Goal: Check status: Check status

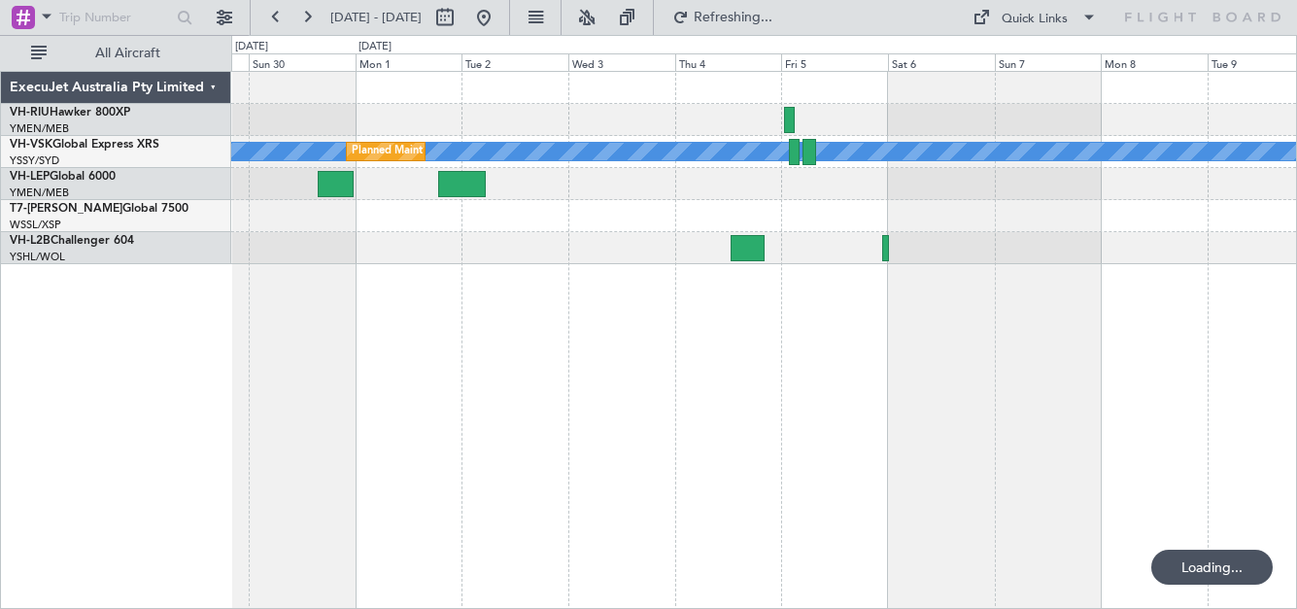
click at [310, 17] on button at bounding box center [306, 17] width 31 height 31
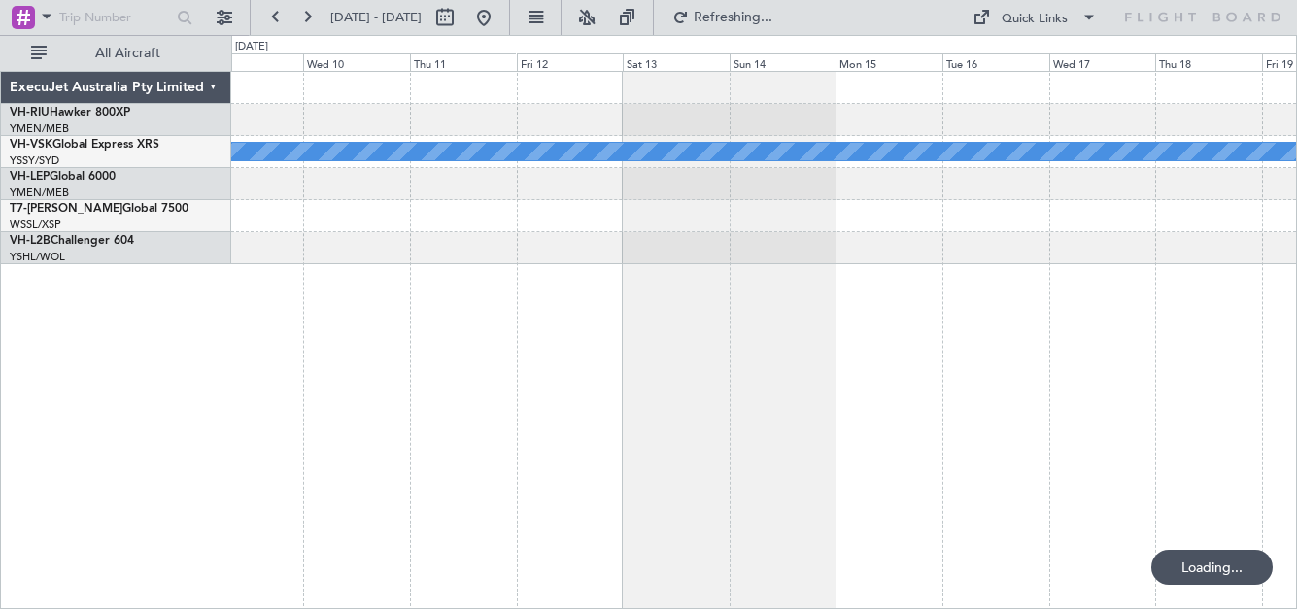
click at [310, 17] on button at bounding box center [306, 17] width 31 height 31
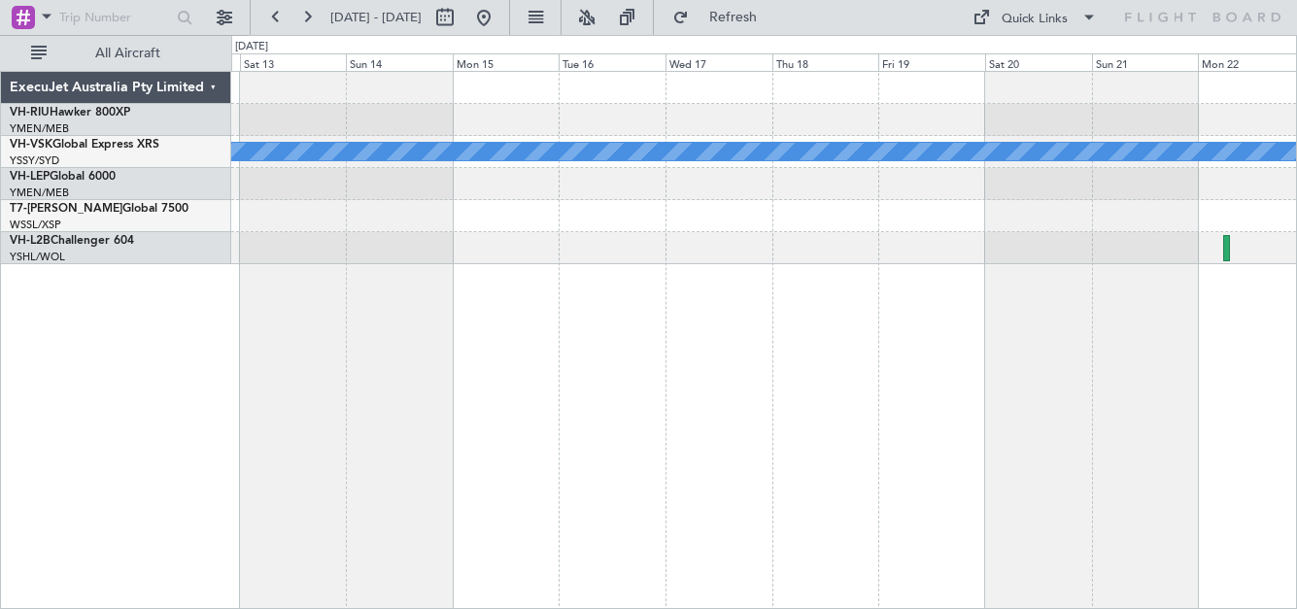
click at [1169, 146] on div "MEL" at bounding box center [763, 168] width 1065 height 192
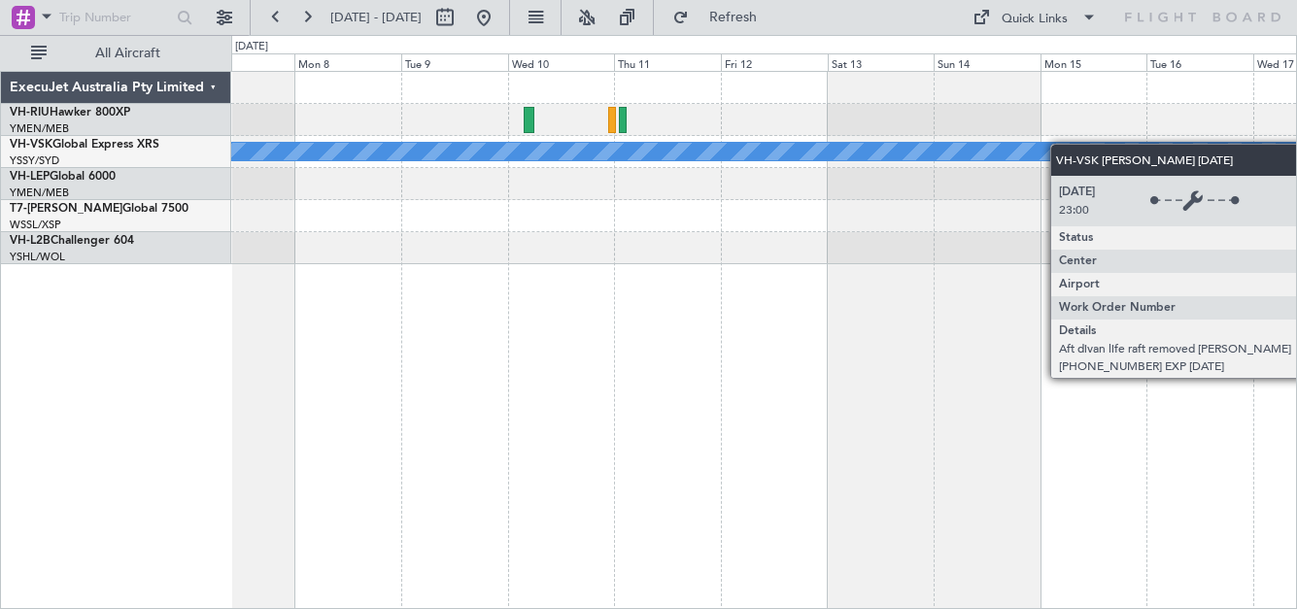
click at [1092, 146] on div "MEL" at bounding box center [763, 168] width 1065 height 192
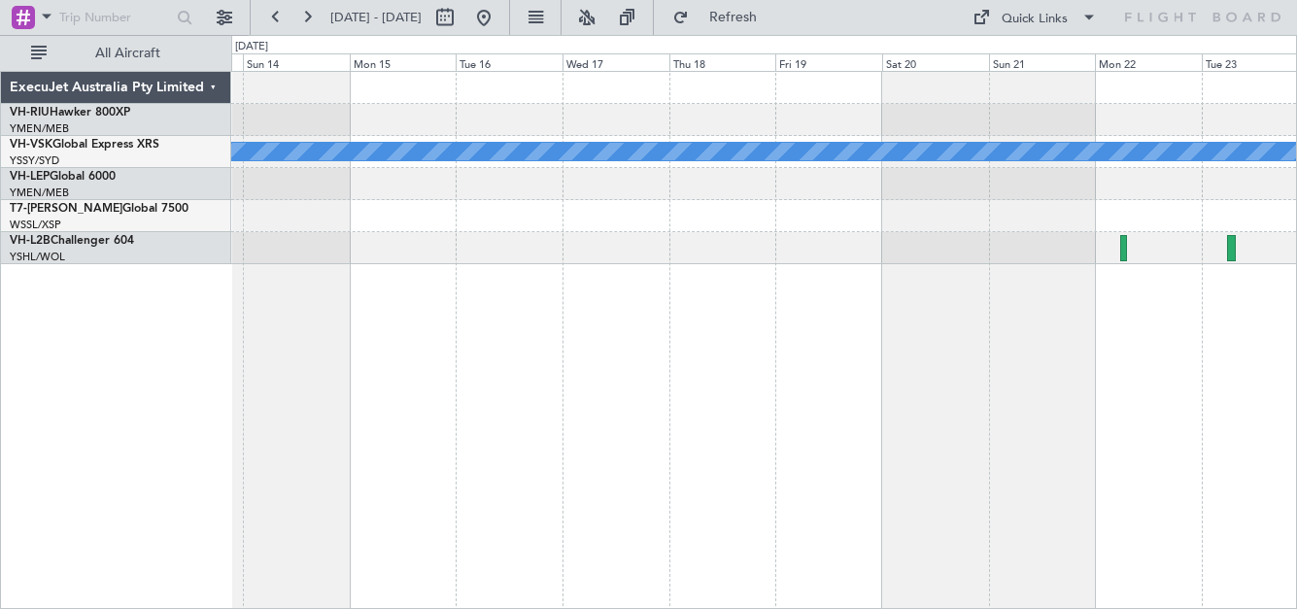
click at [546, 189] on div at bounding box center [763, 184] width 1065 height 32
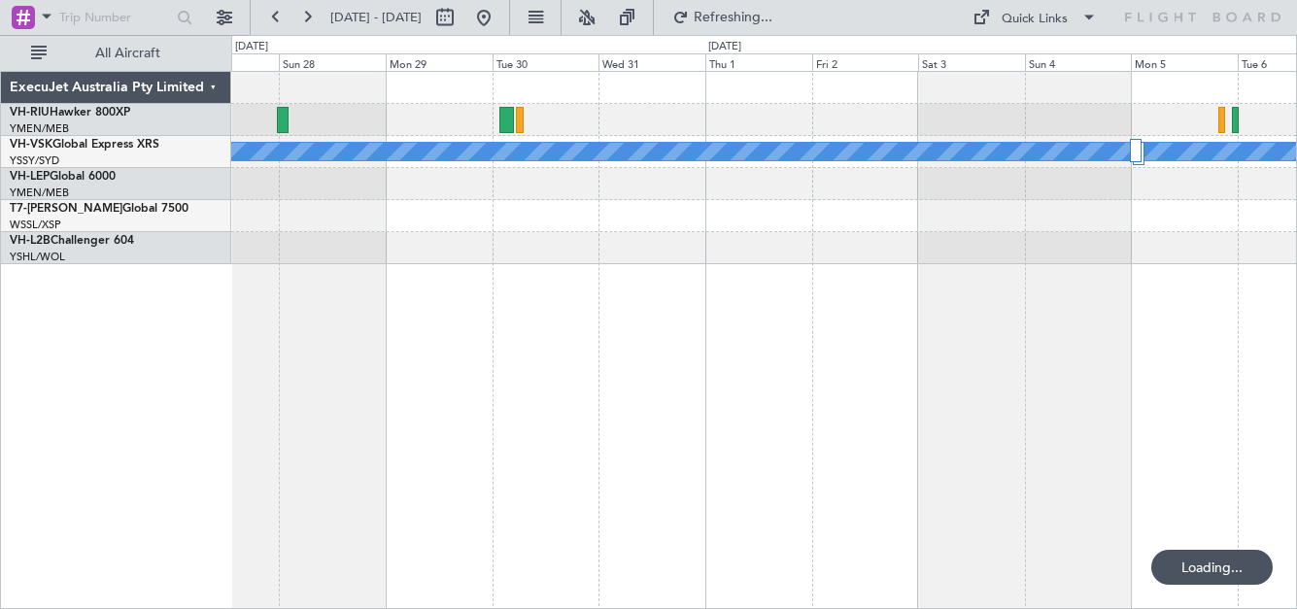
click at [659, 180] on div at bounding box center [763, 184] width 1065 height 32
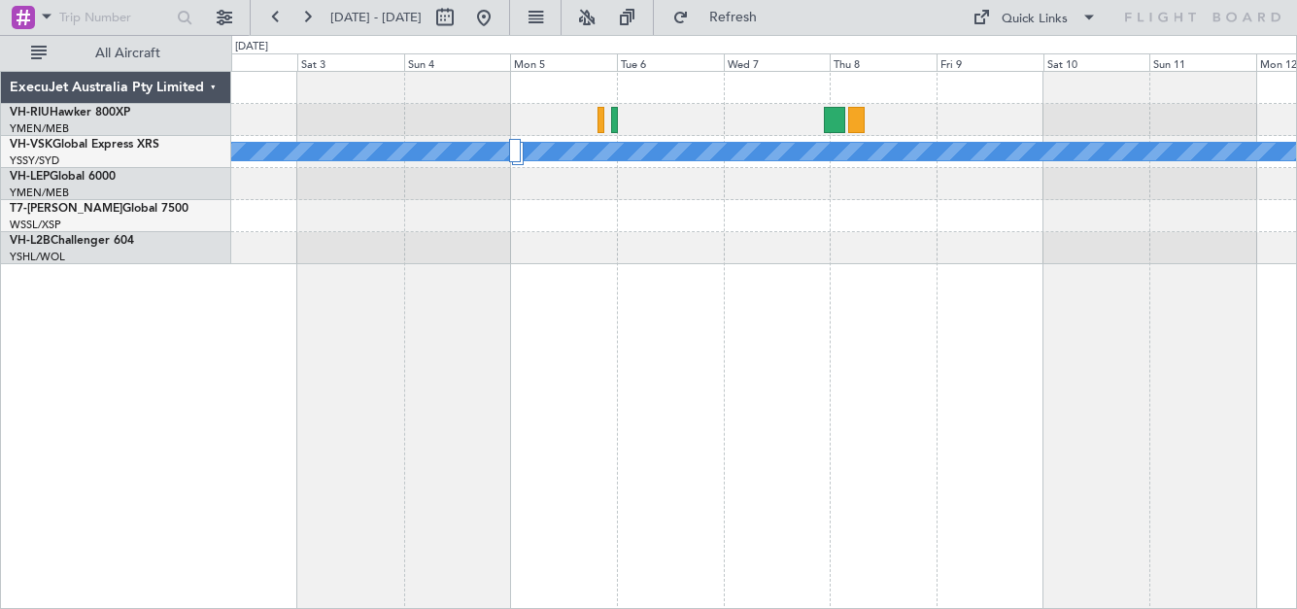
click at [545, 172] on div at bounding box center [763, 184] width 1065 height 32
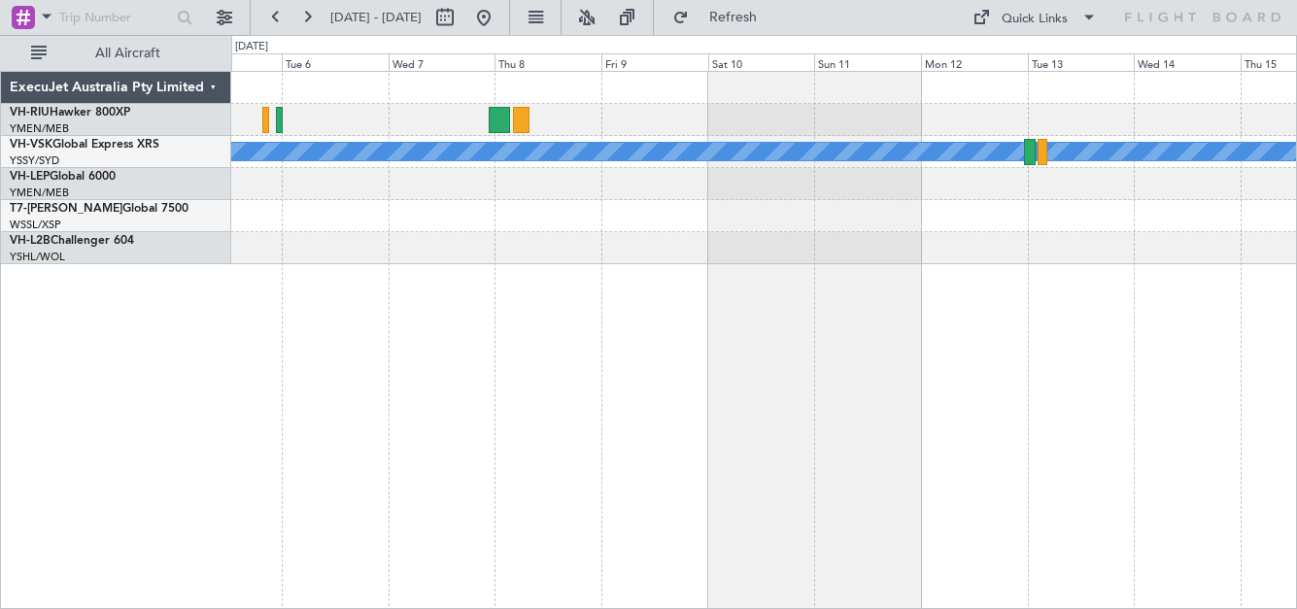
click at [362, 169] on div at bounding box center [763, 184] width 1065 height 32
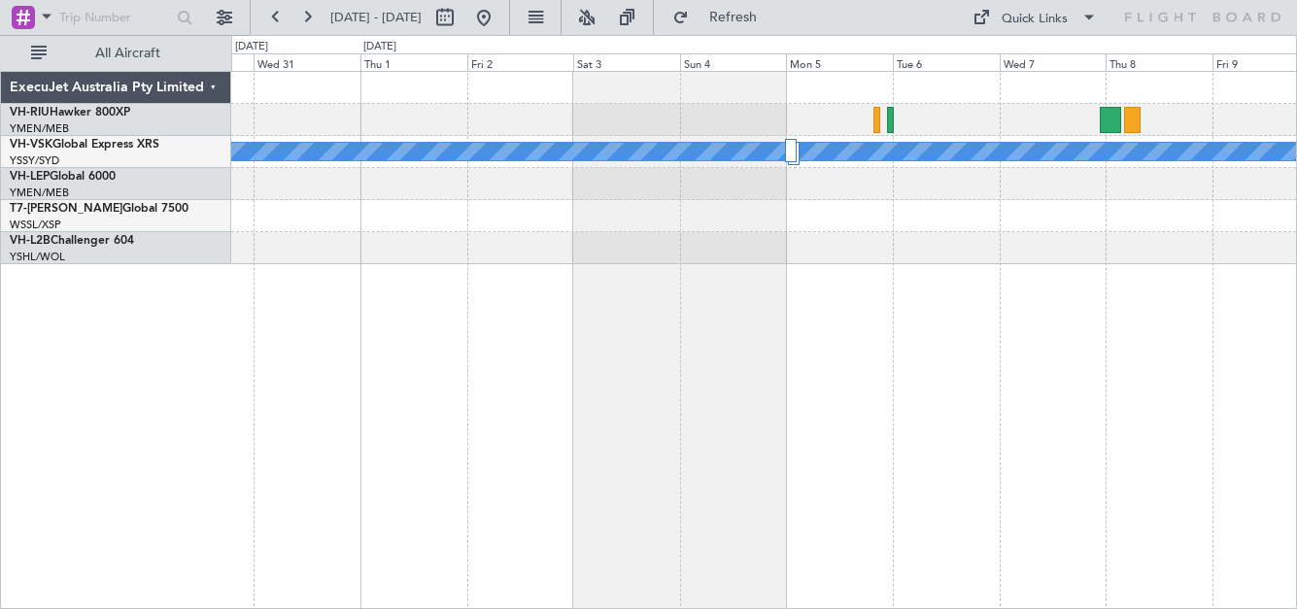
click at [1296, 188] on html "[DATE] - [DATE] Refresh Quick Links All Aircraft [PERSON_NAME] ExecuJet Austral…" at bounding box center [648, 304] width 1297 height 609
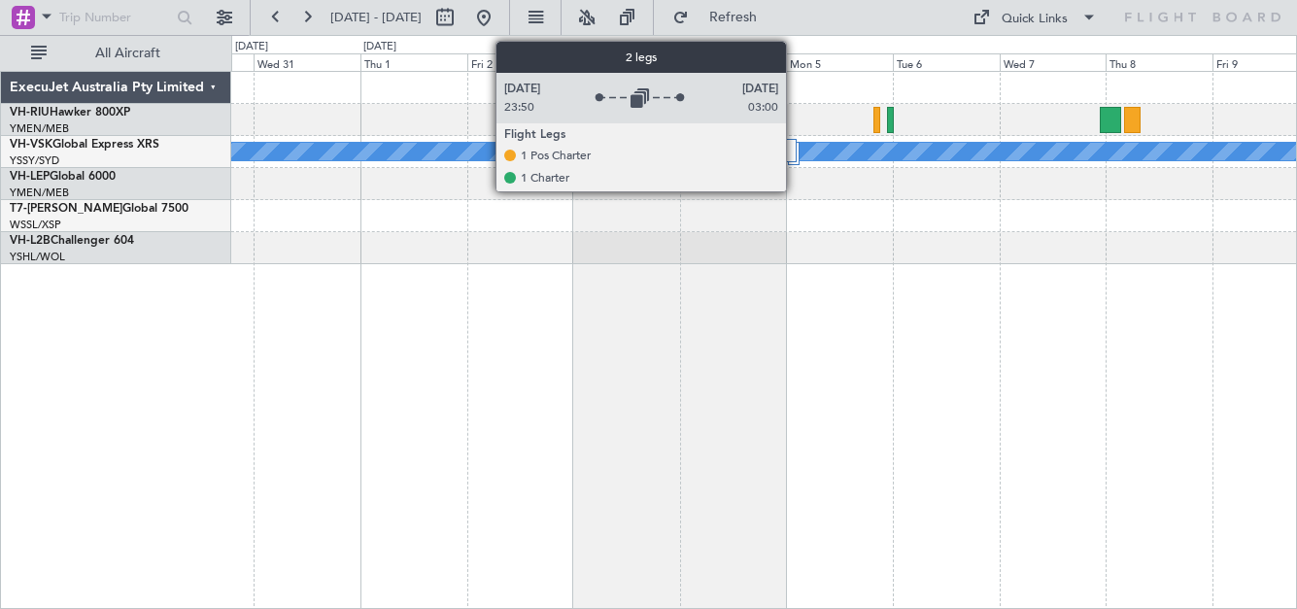
click at [795, 153] on div at bounding box center [791, 150] width 12 height 23
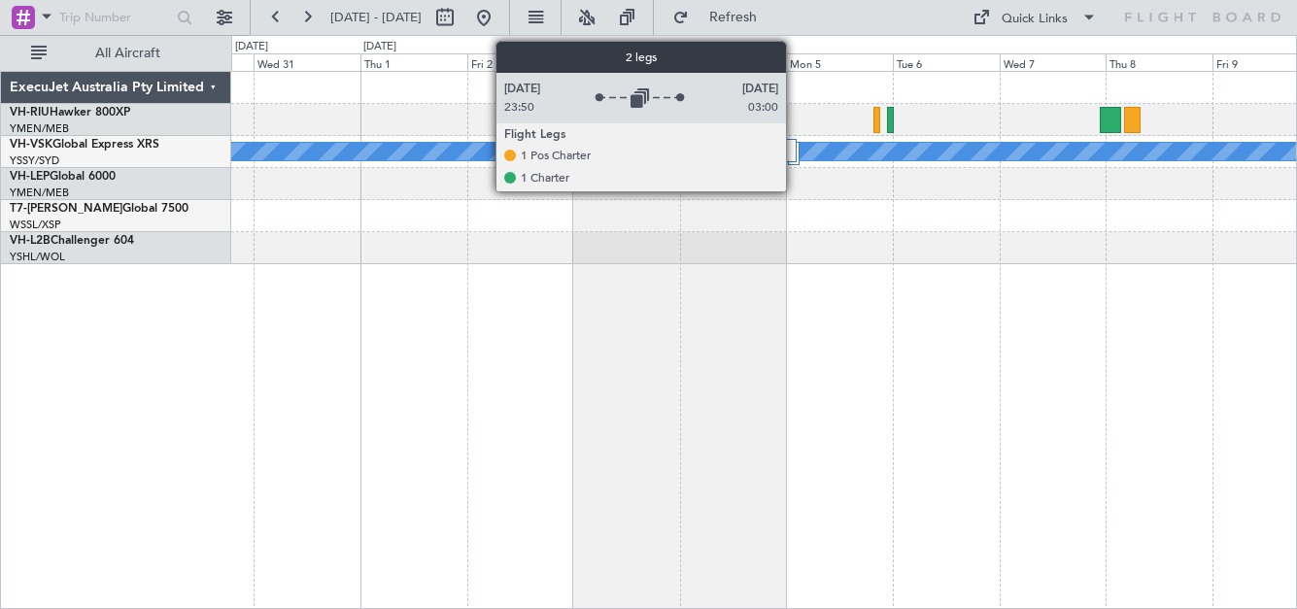
click at [795, 153] on div at bounding box center [791, 150] width 12 height 23
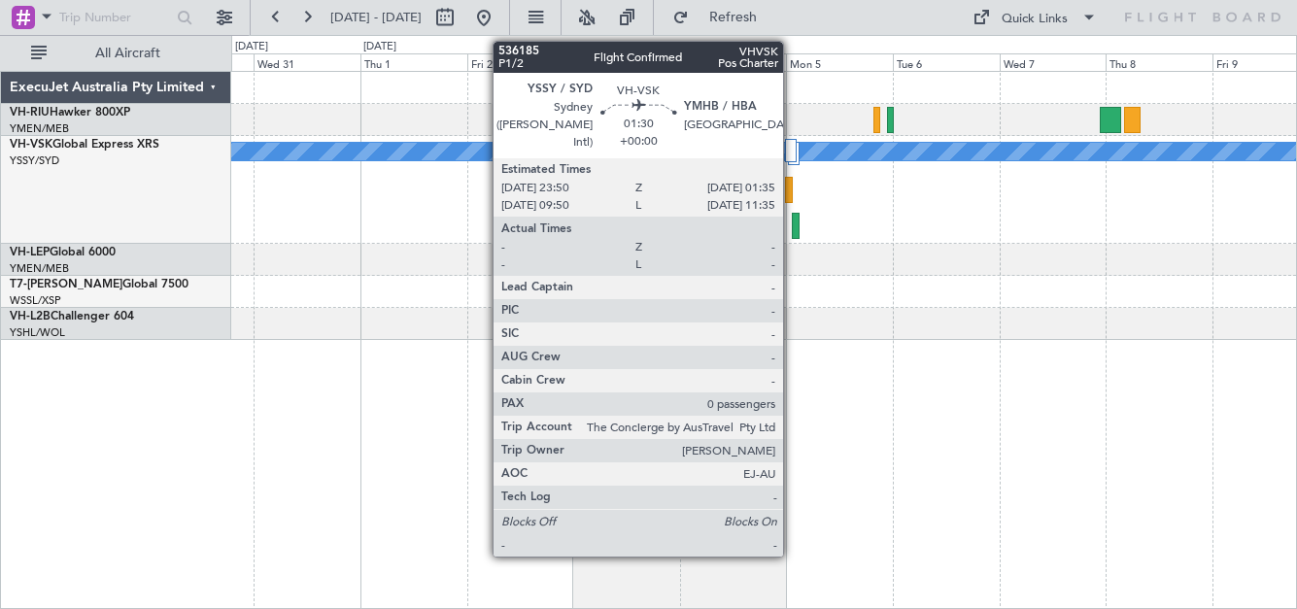
click at [792, 187] on div at bounding box center [789, 190] width 8 height 26
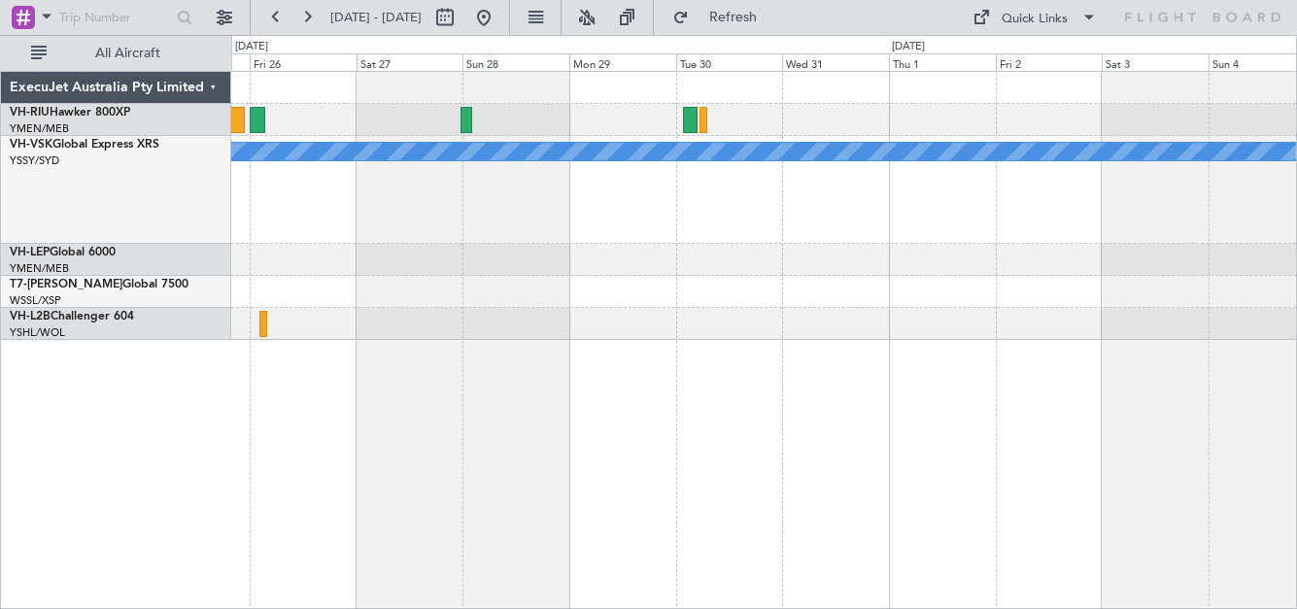
click at [1296, 169] on html "[DATE] - [DATE] Refresh Quick Links All Aircraft [PERSON_NAME] ExecuJet Austral…" at bounding box center [648, 304] width 1297 height 609
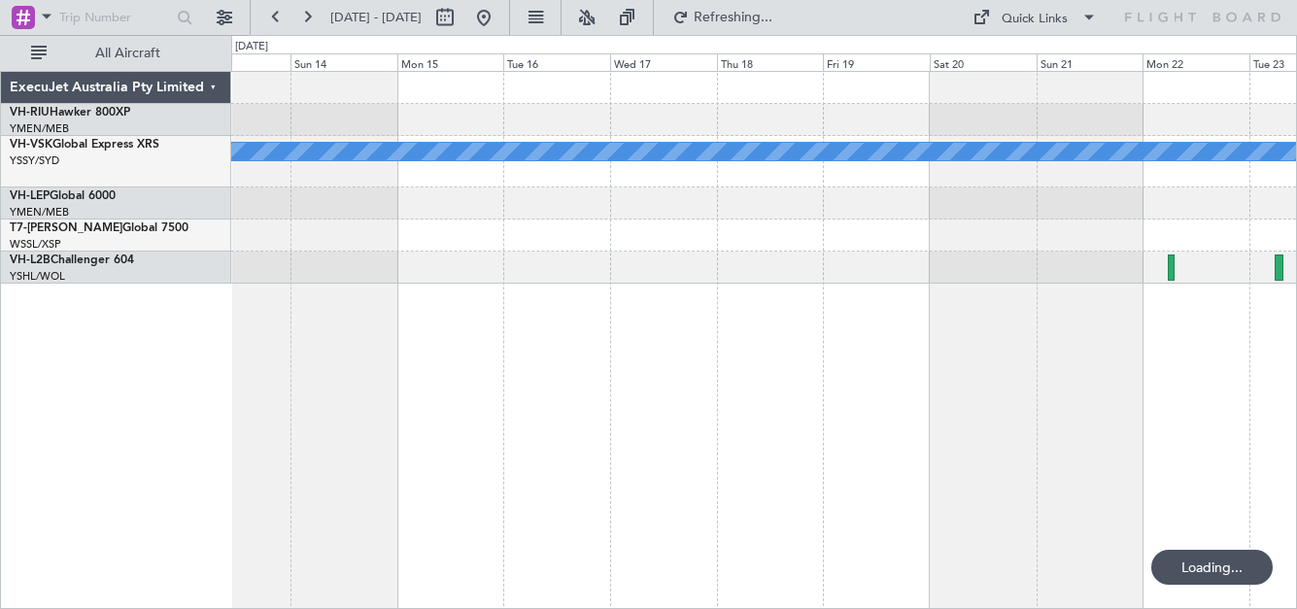
click at [1119, 220] on div "MEL" at bounding box center [763, 178] width 1065 height 212
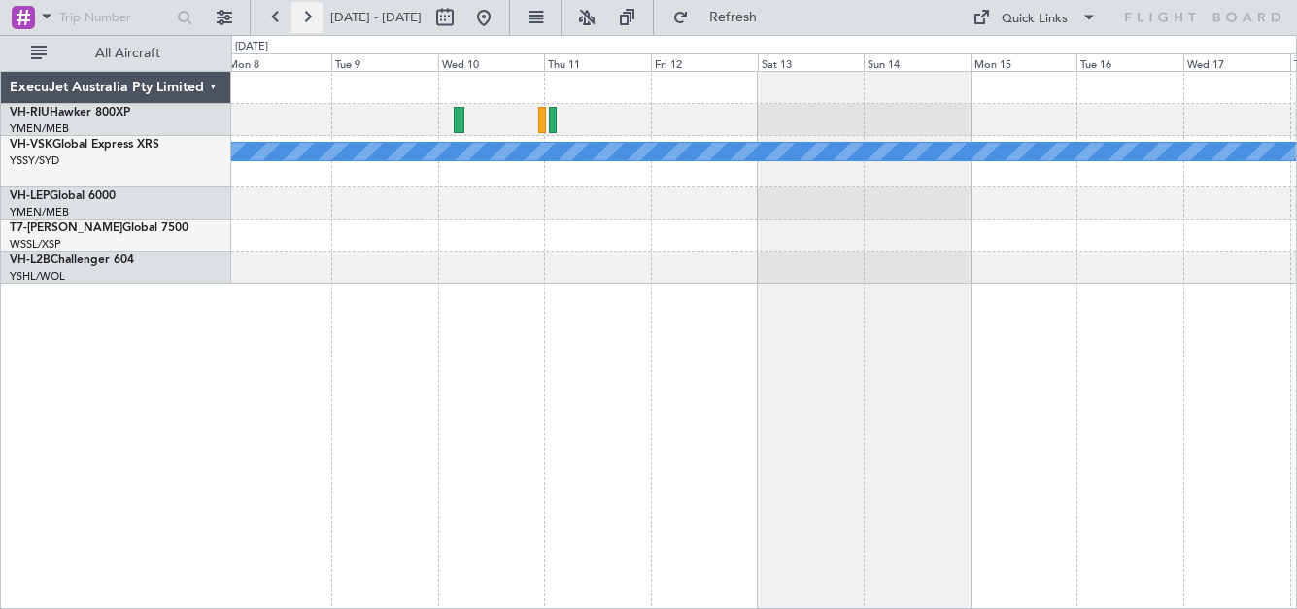
click at [317, 18] on button at bounding box center [306, 17] width 31 height 31
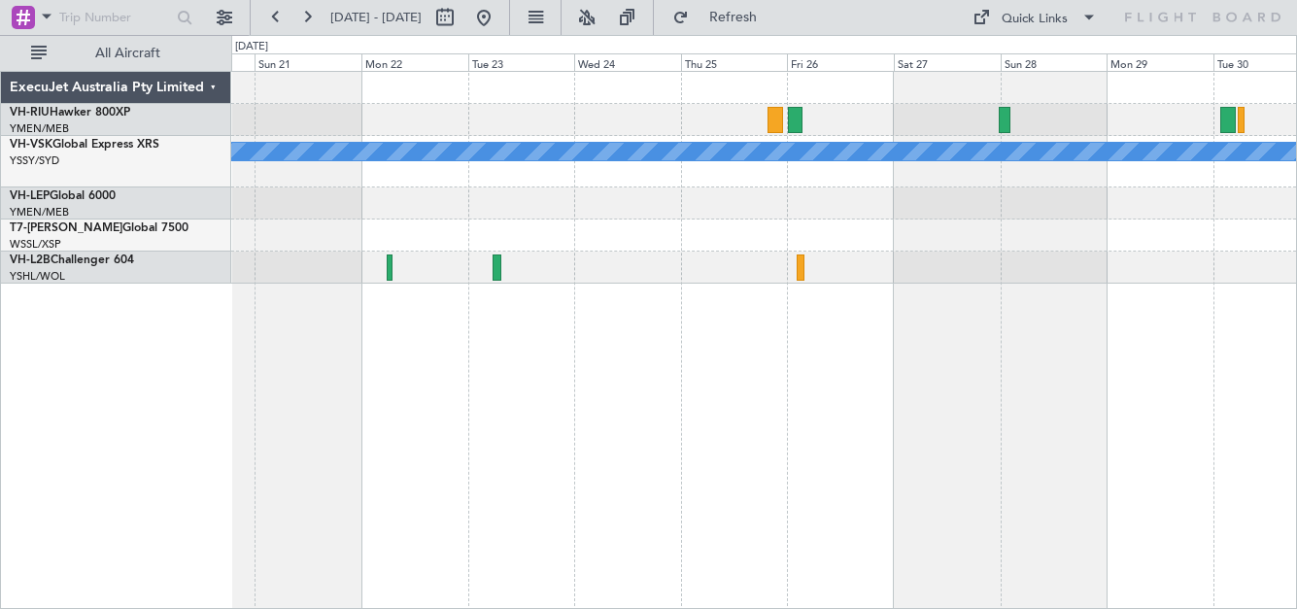
click at [583, 190] on div at bounding box center [763, 203] width 1065 height 32
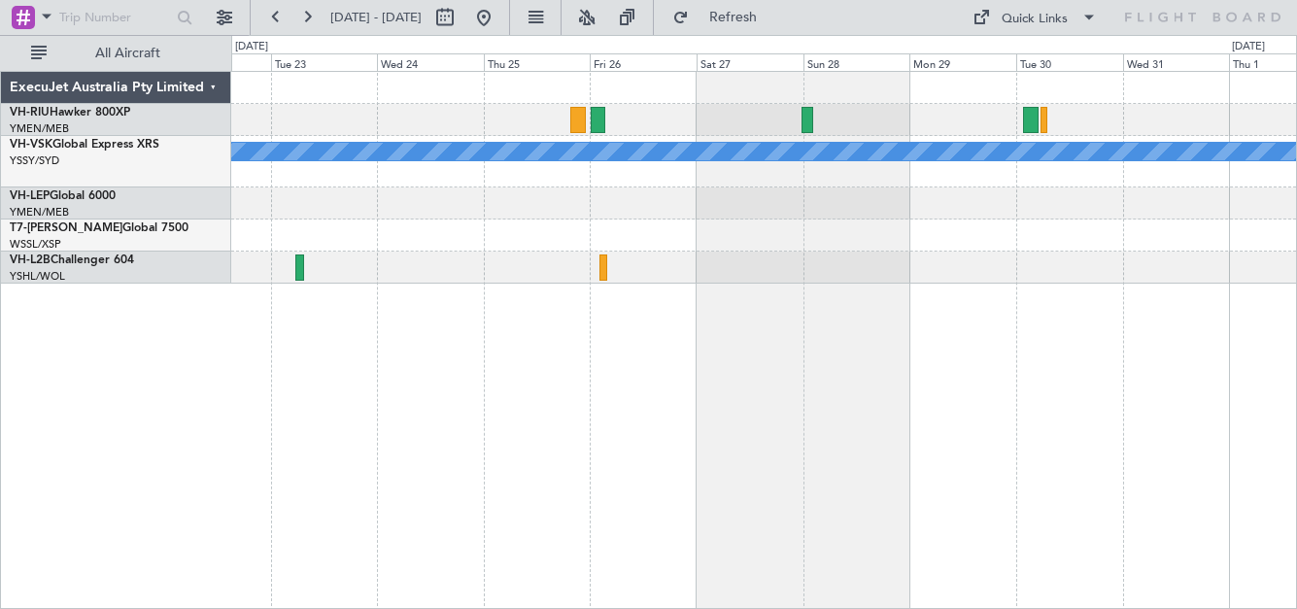
click at [762, 174] on div "MEL" at bounding box center [763, 161] width 1065 height 51
